Goal: Use online tool/utility: Utilize a website feature to perform a specific function

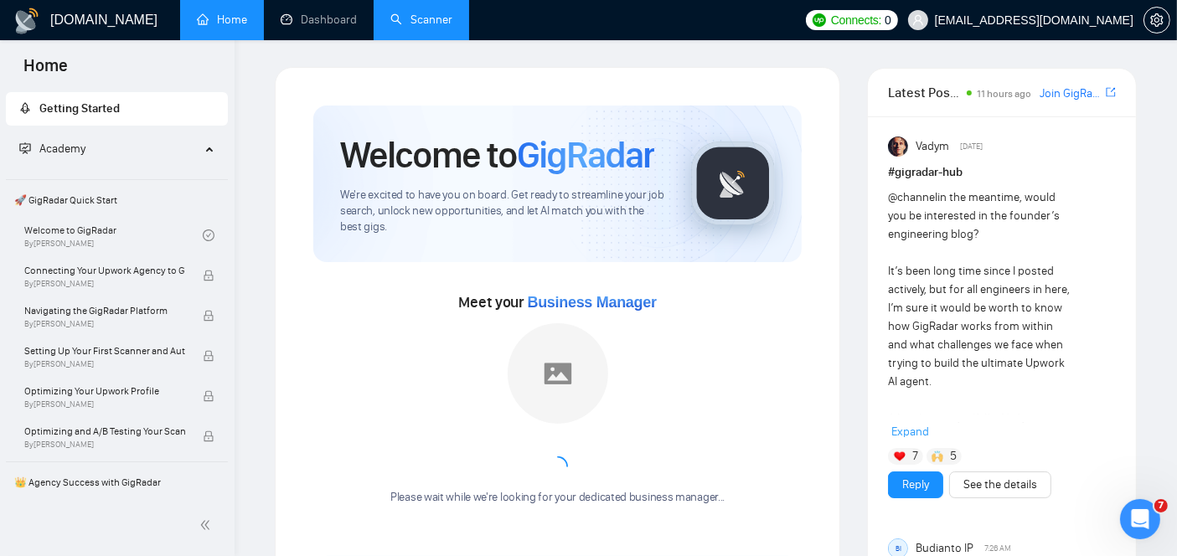
click at [438, 20] on link "Scanner" at bounding box center [421, 20] width 62 height 14
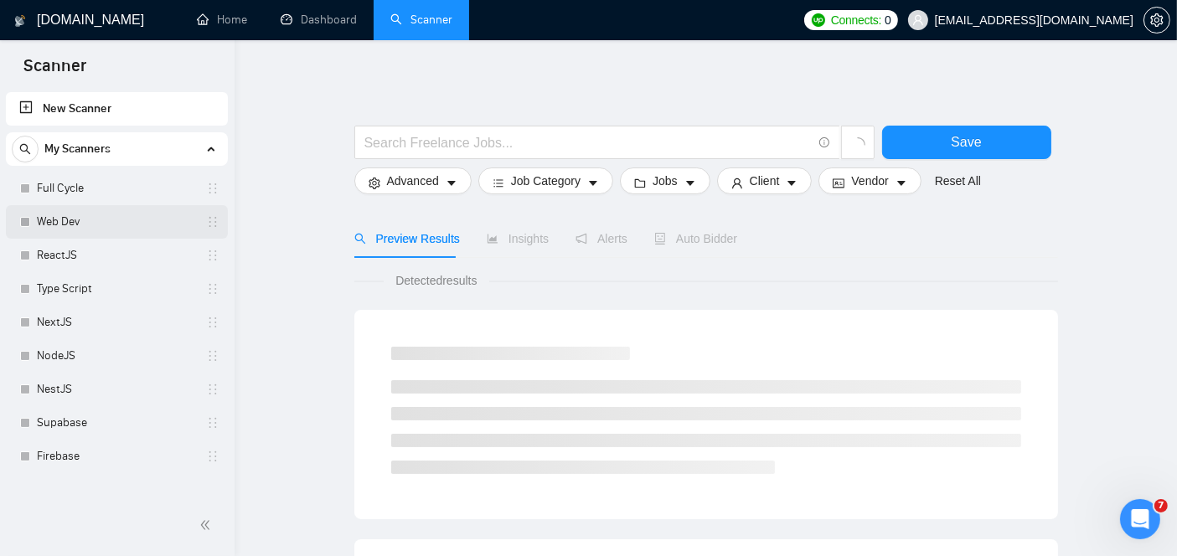
click at [138, 219] on link "Web Dev" at bounding box center [116, 222] width 159 height 34
